Goal: Transaction & Acquisition: Purchase product/service

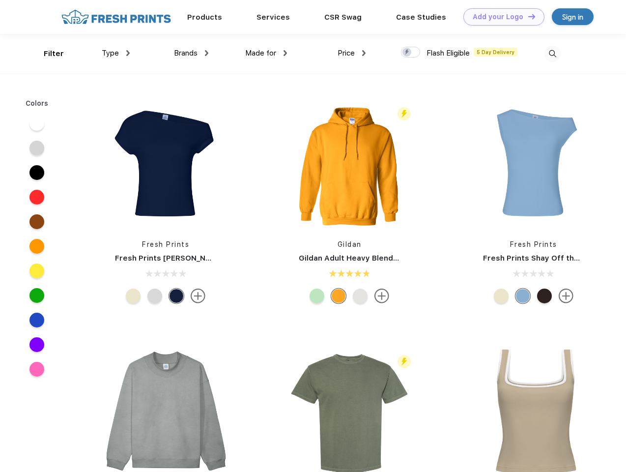
scroll to position [0, 0]
click at [500, 17] on link "Add your Logo Design Tool" at bounding box center [503, 16] width 81 height 17
click at [0, 0] on div "Design Tool" at bounding box center [0, 0] width 0 height 0
click at [527, 16] on link "Add your Logo Design Tool" at bounding box center [503, 16] width 81 height 17
click at [47, 54] on div "Filter" at bounding box center [54, 53] width 20 height 11
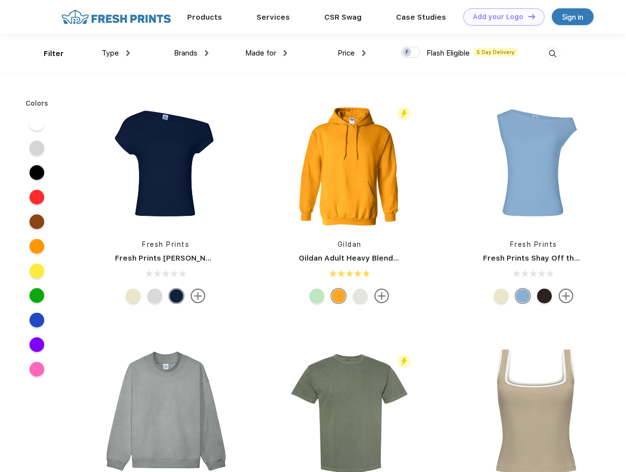
click at [116, 53] on span "Type" at bounding box center [110, 53] width 17 height 9
click at [191, 53] on span "Brands" at bounding box center [186, 53] width 24 height 9
click at [266, 53] on span "Made for" at bounding box center [260, 53] width 31 height 9
click at [352, 53] on span "Price" at bounding box center [345, 53] width 17 height 9
click at [411, 53] on div at bounding box center [410, 52] width 19 height 11
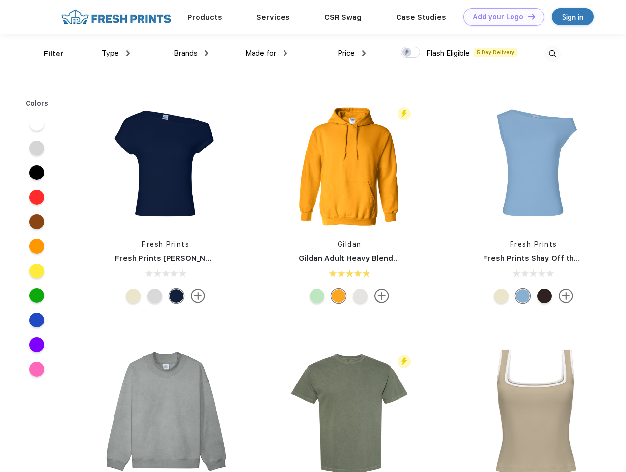
click at [407, 53] on input "checkbox" at bounding box center [404, 49] width 6 height 6
click at [552, 54] on img at bounding box center [552, 54] width 16 height 16
